Goal: Obtain resource: Obtain resource

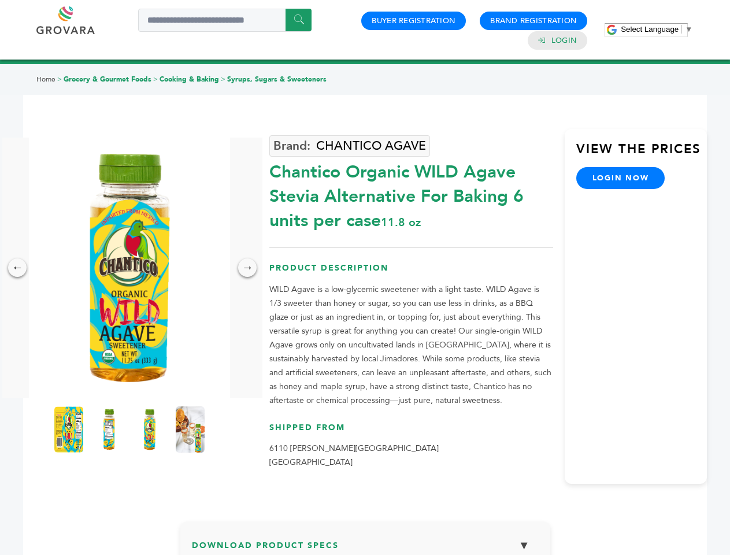
click at [656, 29] on span "Select Language" at bounding box center [650, 29] width 58 height 9
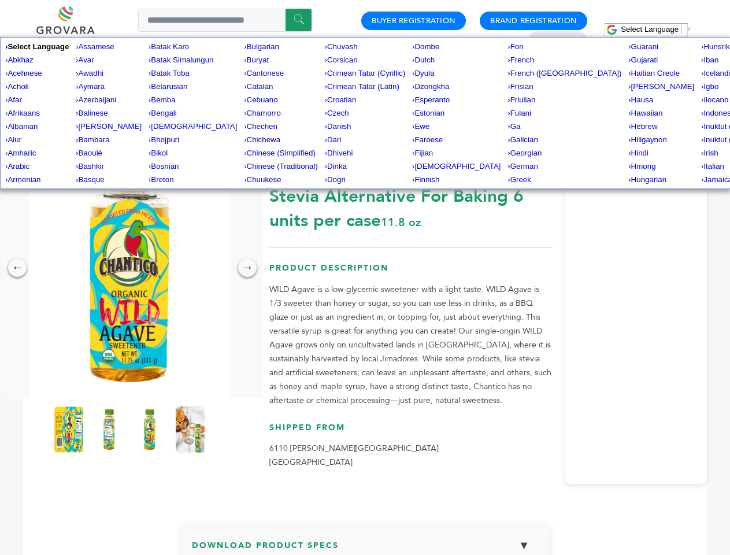
click at [129, 268] on img at bounding box center [129, 268] width 201 height 260
click at [0, 0] on div "×" at bounding box center [0, 0] width 0 height 0
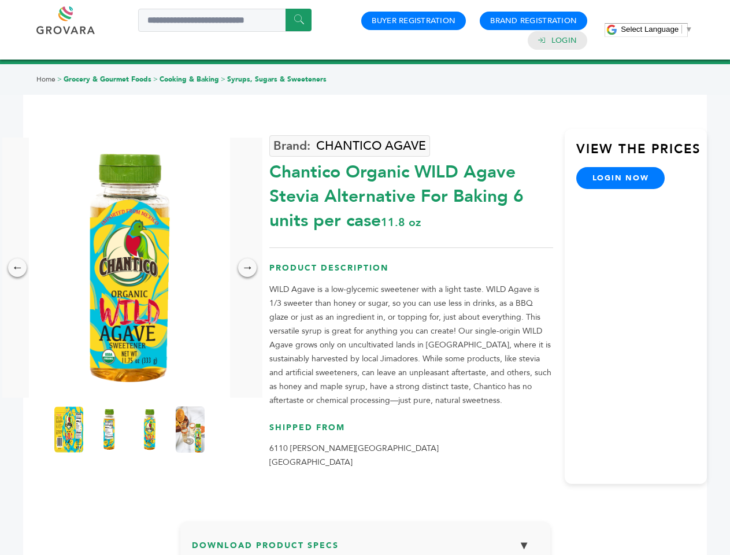
click at [247, 268] on div "→" at bounding box center [247, 267] width 18 height 18
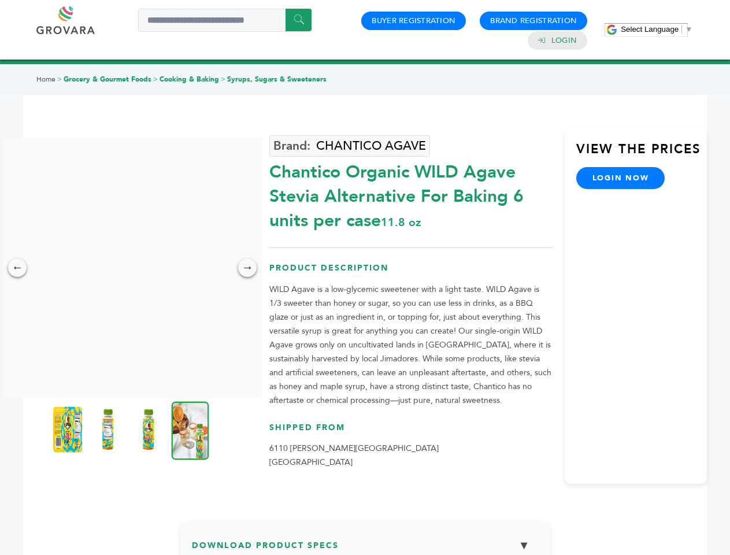
click at [69, 429] on img at bounding box center [67, 429] width 29 height 46
click at [0, 0] on div "×" at bounding box center [0, 0] width 0 height 0
click at [150, 429] on img at bounding box center [148, 429] width 29 height 46
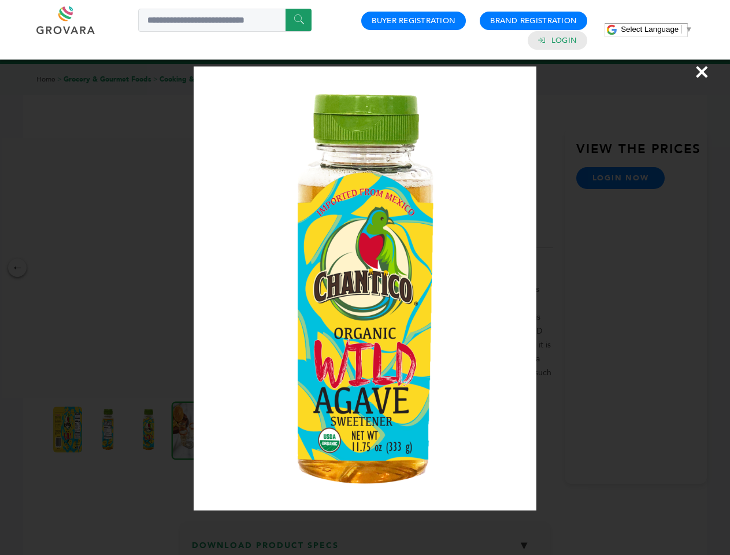
click at [190, 429] on div "×" at bounding box center [365, 277] width 730 height 555
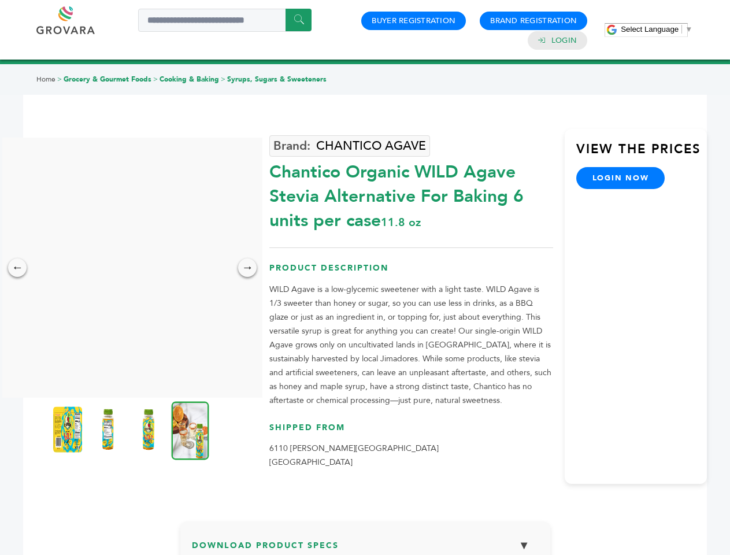
click at [365, 544] on h3 "Download Product Specs ▼" at bounding box center [365, 550] width 347 height 34
